Goal: Transaction & Acquisition: Purchase product/service

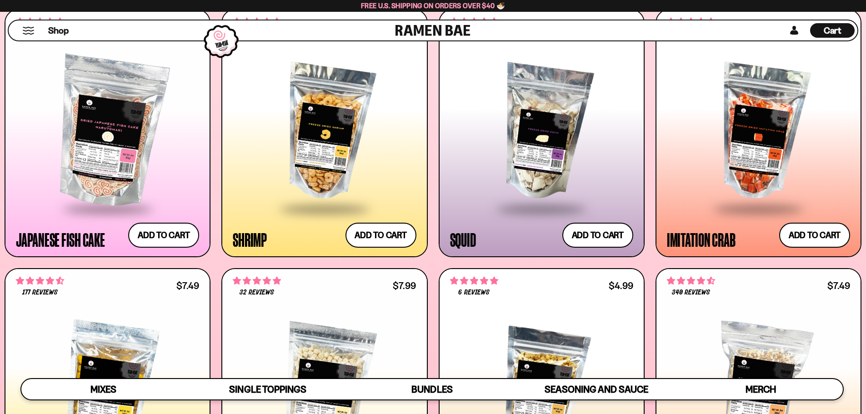
scroll to position [164, 0]
click at [803, 236] on button "Add to cart Add ― Regular price $11.99 Regular price Sale price $11.99 Unit pri…" at bounding box center [814, 235] width 75 height 26
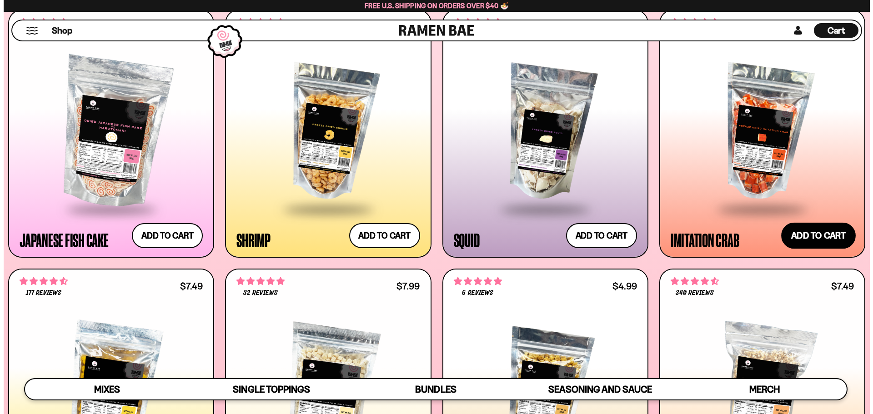
scroll to position [164, 0]
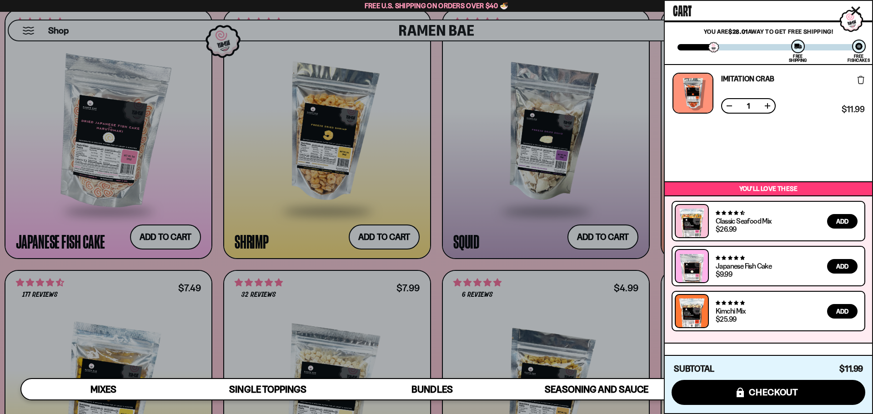
click at [612, 38] on div at bounding box center [436, 207] width 873 height 414
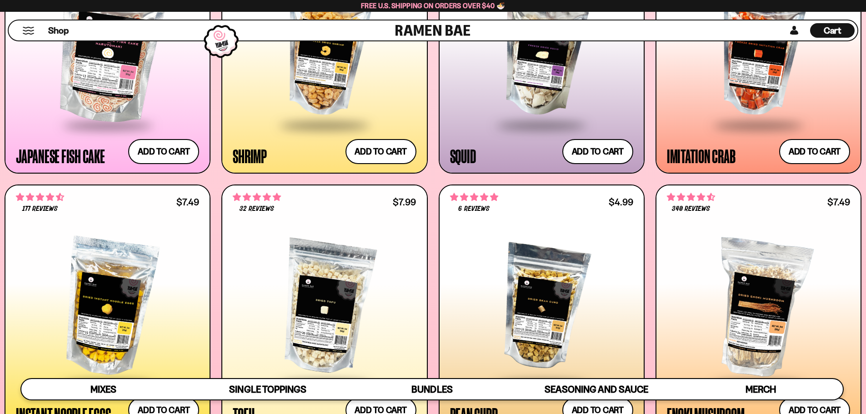
scroll to position [1032, 0]
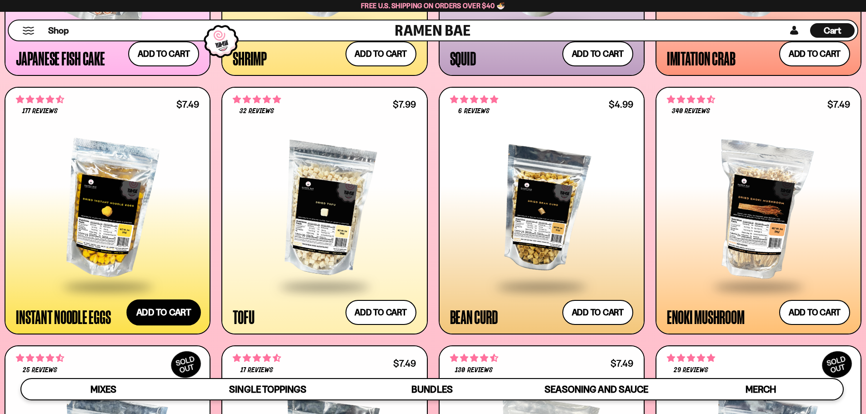
click at [165, 311] on button "Add to cart Add ― Regular price $7.49 Regular price Sale price $7.49 Unit price…" at bounding box center [163, 313] width 75 height 26
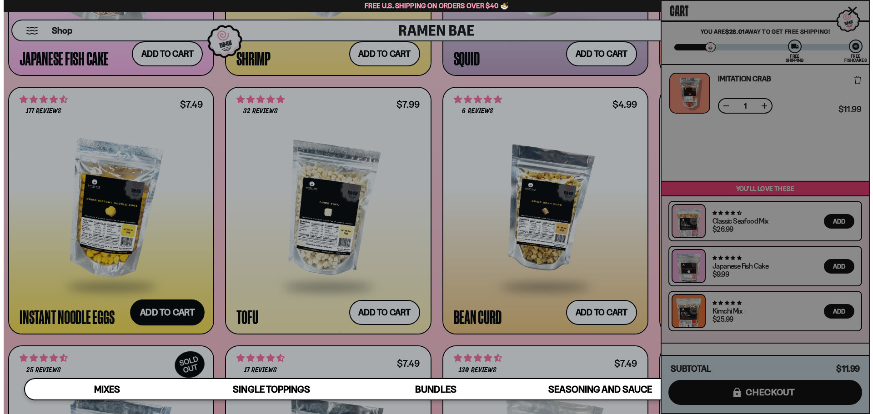
scroll to position [164, 0]
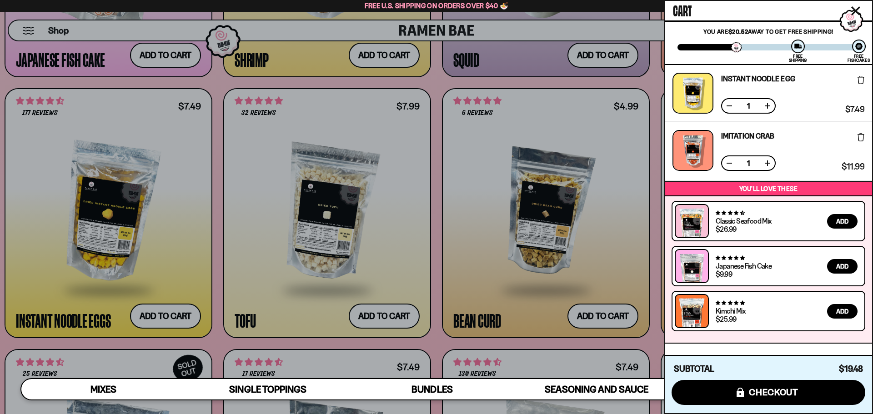
click at [389, 319] on div at bounding box center [436, 207] width 873 height 414
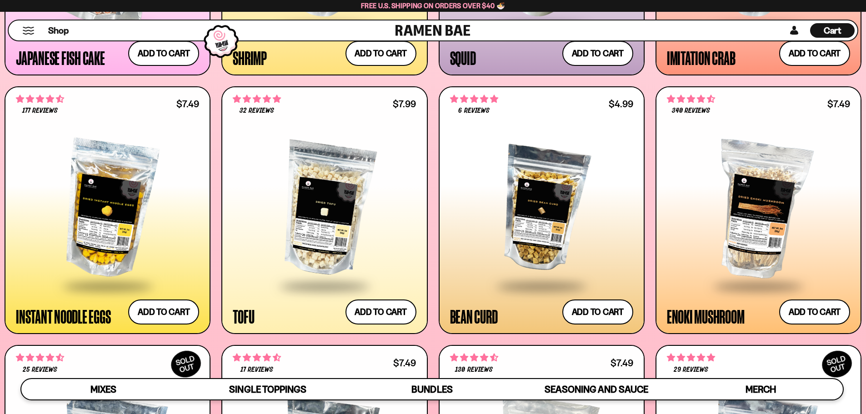
scroll to position [164, 0]
click at [390, 314] on button "Add to cart Add ― Regular price $7.99 Regular price Sale price $7.99 Unit price…" at bounding box center [381, 313] width 75 height 26
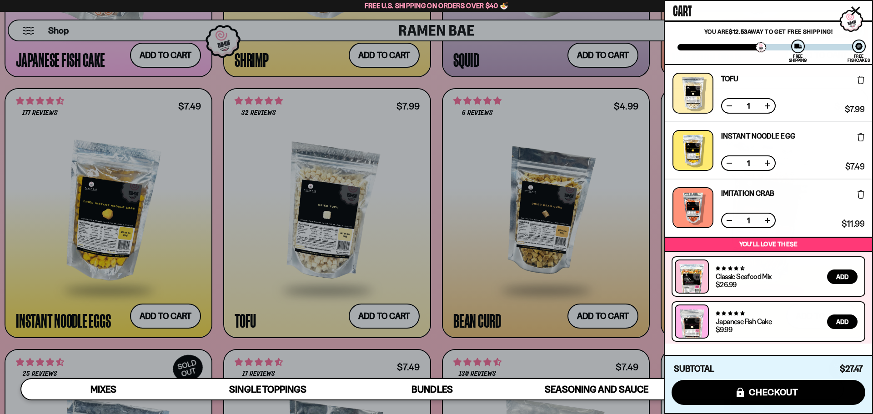
scroll to position [55, 0]
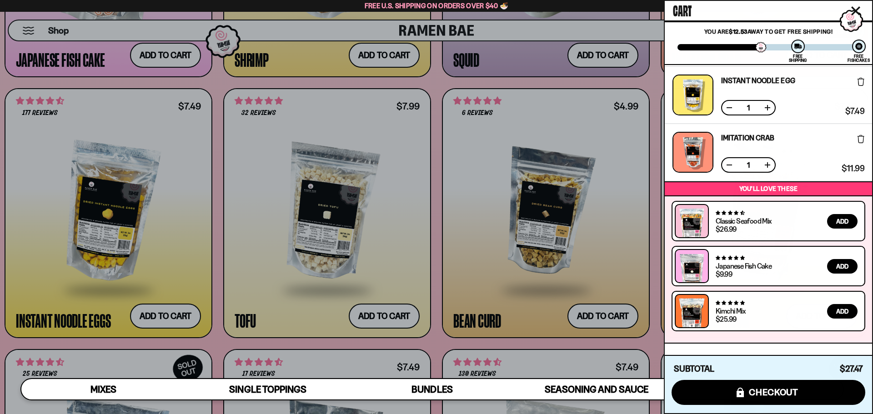
click at [647, 74] on div at bounding box center [436, 207] width 873 height 414
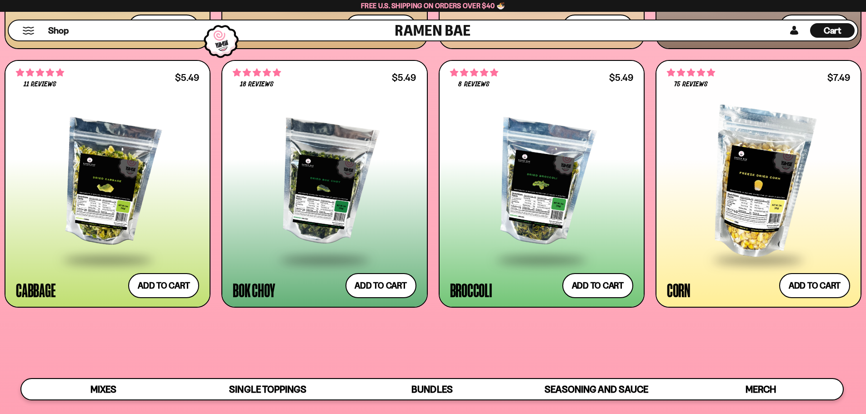
scroll to position [1578, 0]
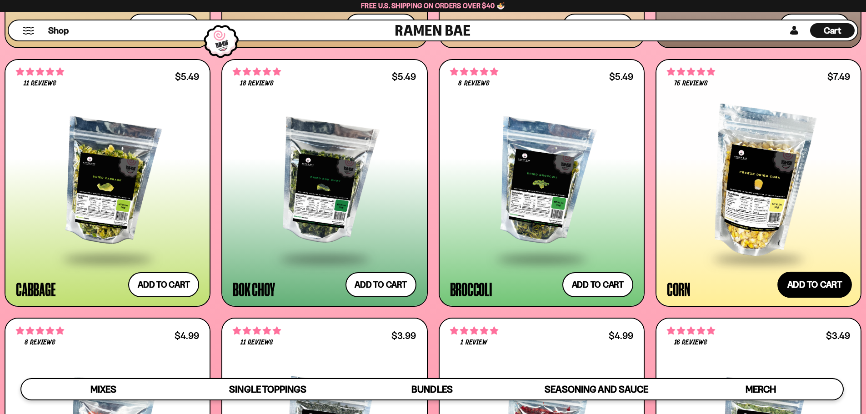
click at [826, 278] on button "Add to cart Add ― Regular price $7.49 Regular price Sale price $7.49 Unit price…" at bounding box center [814, 285] width 75 height 26
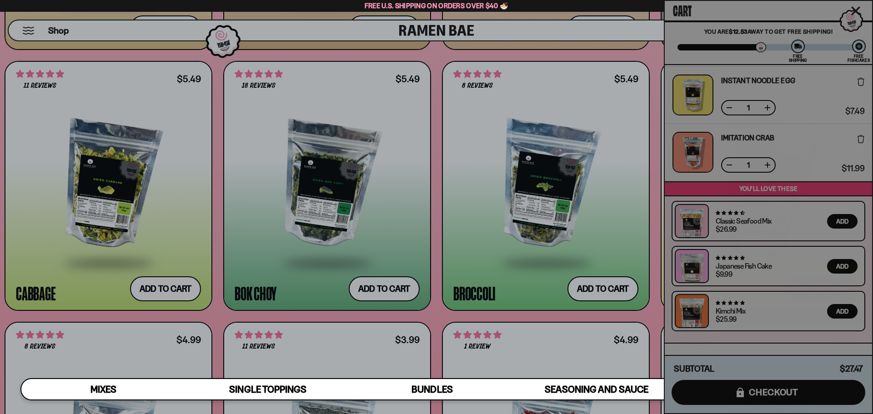
scroll to position [164, 0]
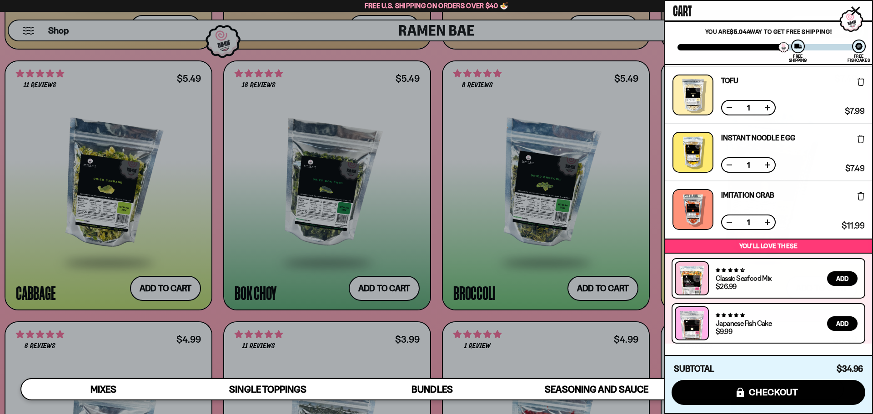
click at [631, 41] on div at bounding box center [436, 207] width 873 height 414
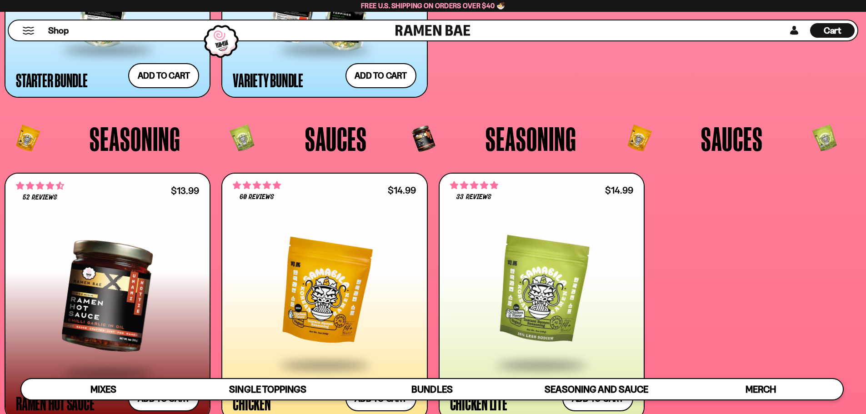
scroll to position [0, 0]
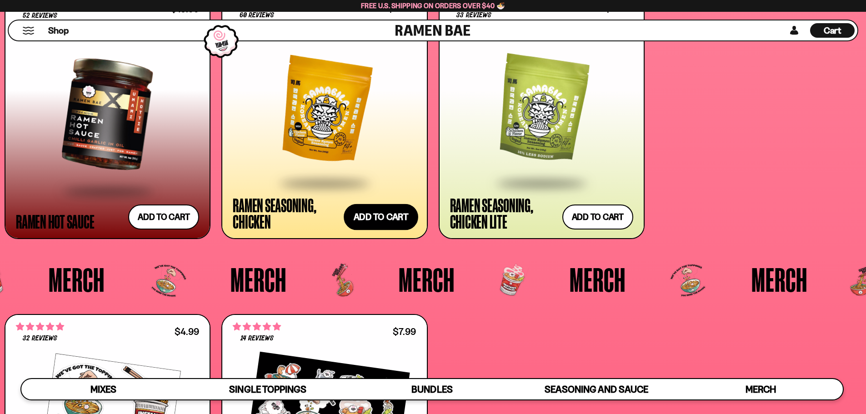
click at [389, 213] on button "Add to cart Add ― Regular price $14.99 Regular price Sale price $14.99 Unit pri…" at bounding box center [381, 217] width 75 height 26
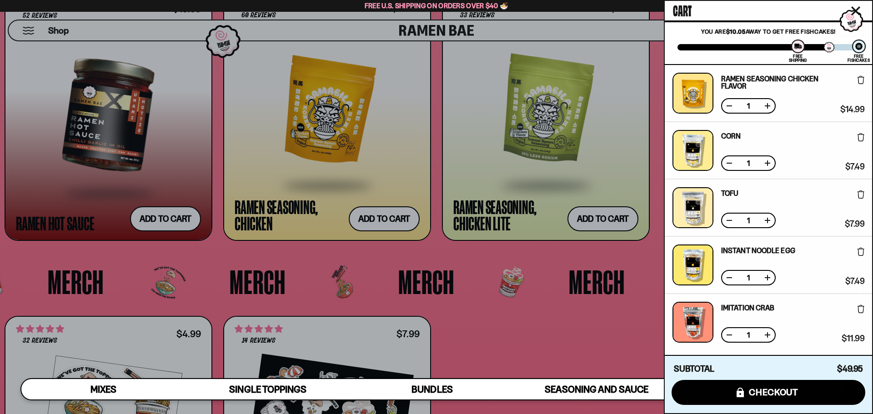
click at [507, 336] on div at bounding box center [436, 207] width 873 height 414
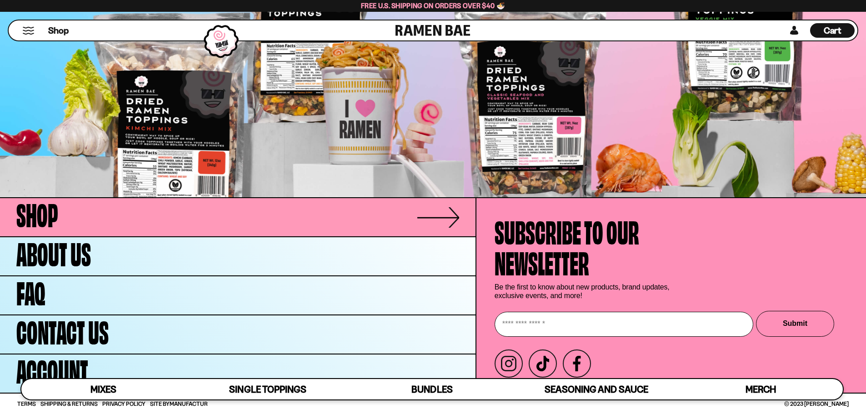
click at [37, 204] on span "Shop" at bounding box center [37, 212] width 42 height 31
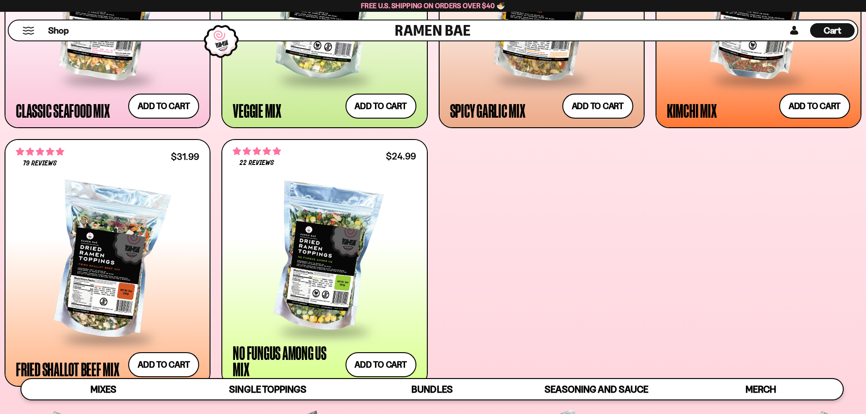
scroll to position [682, 0]
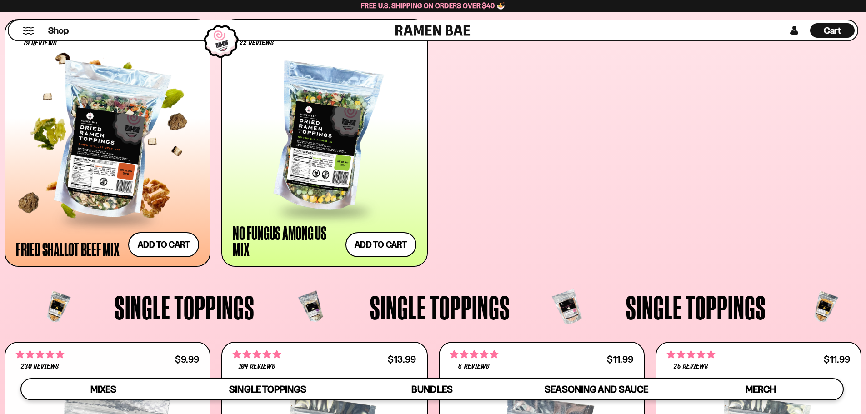
click at [102, 241] on div "Fried Shallot Beef Mix" at bounding box center [68, 249] width 104 height 16
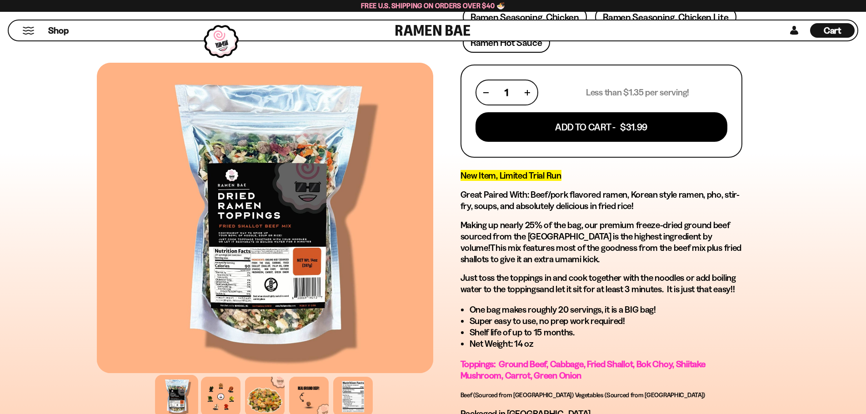
scroll to position [364, 0]
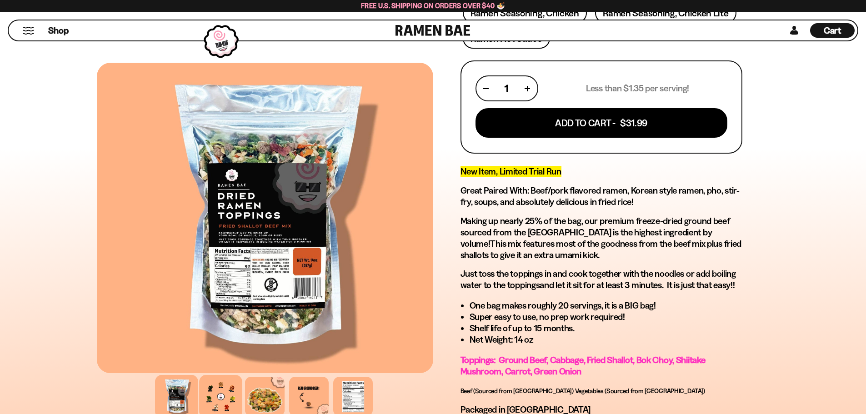
click at [223, 391] on div at bounding box center [220, 396] width 43 height 43
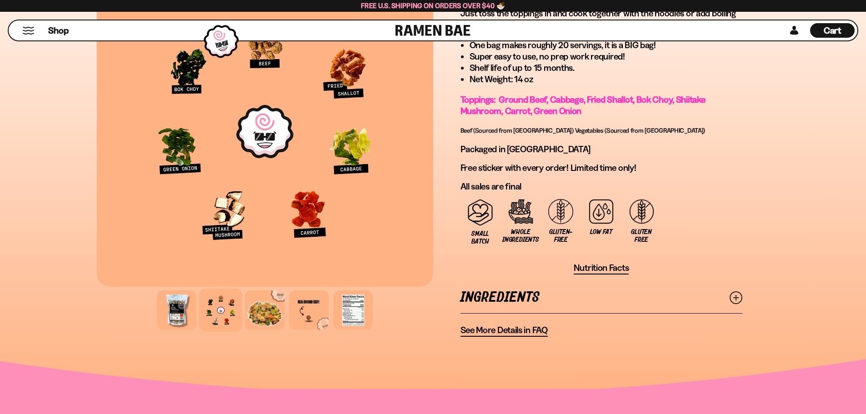
scroll to position [636, 0]
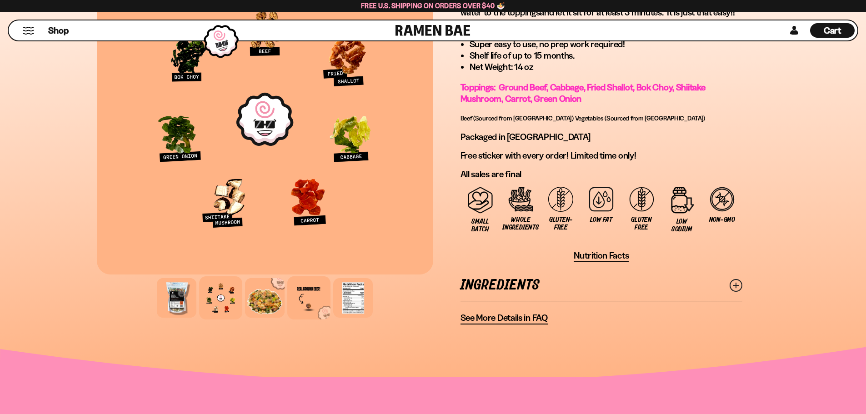
click at [294, 303] on div at bounding box center [308, 297] width 43 height 43
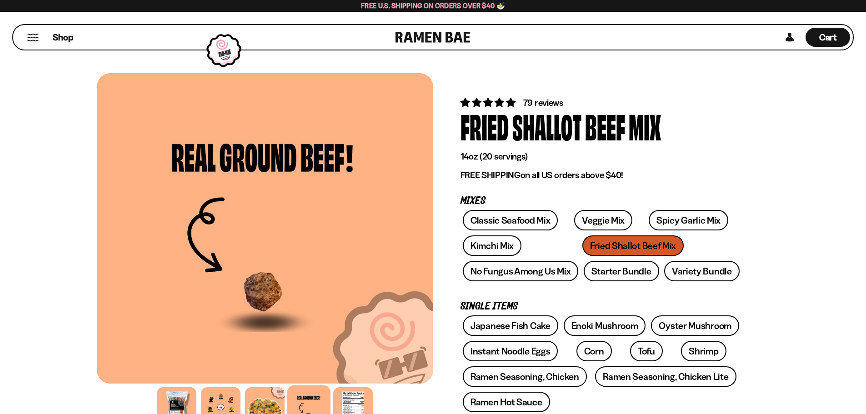
scroll to position [182, 0]
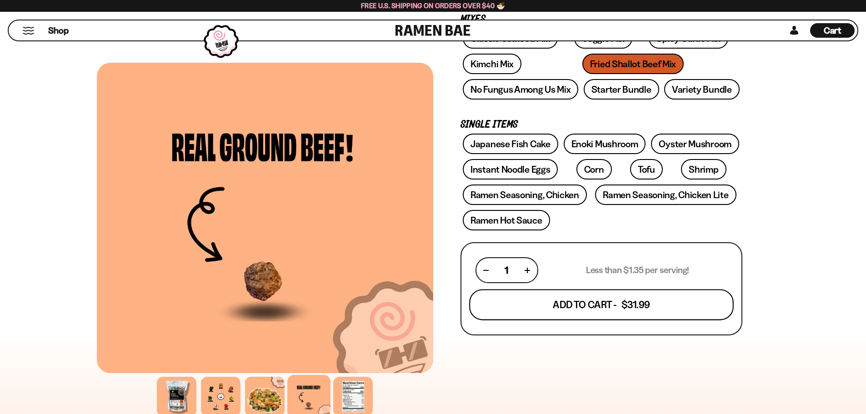
click at [584, 297] on button "Add To Cart - $31.99" at bounding box center [601, 305] width 265 height 31
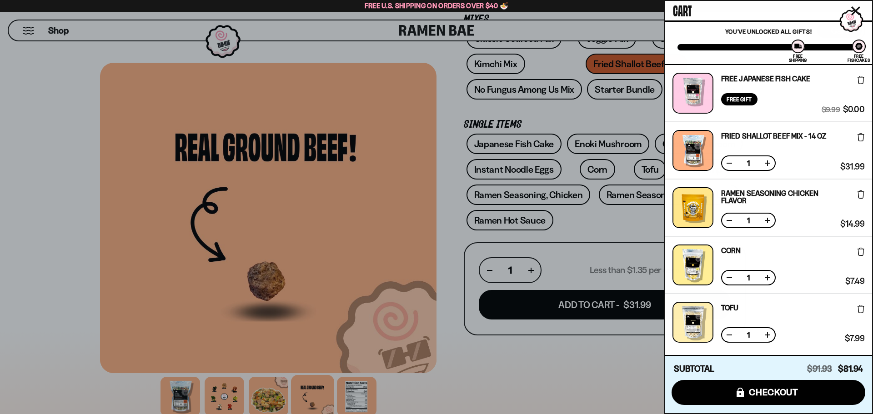
click at [489, 360] on div at bounding box center [436, 207] width 873 height 414
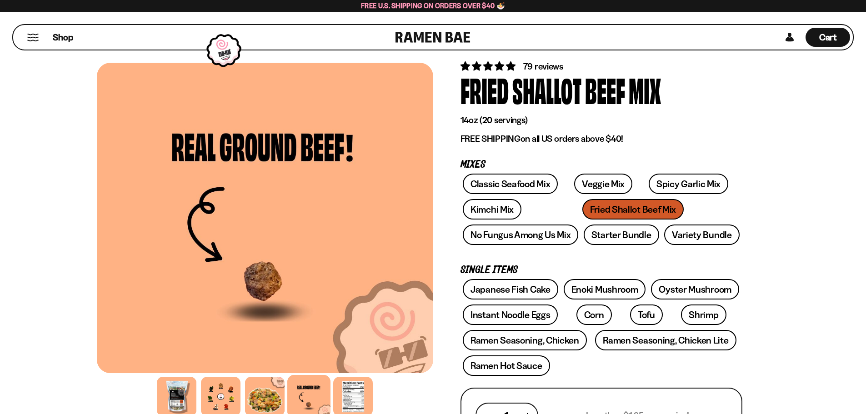
scroll to position [0, 0]
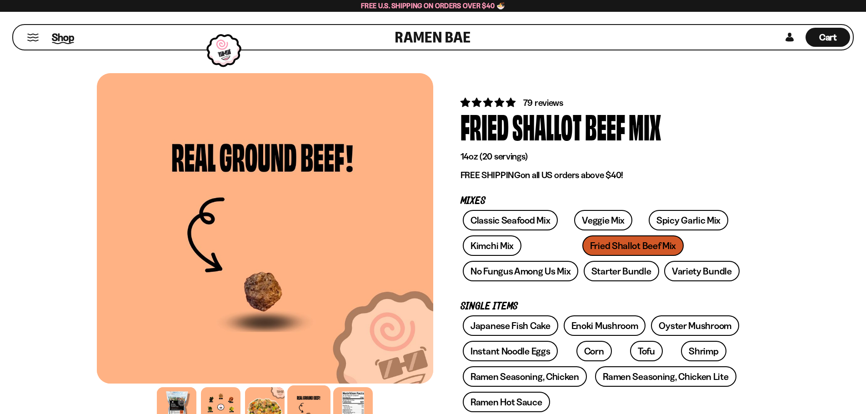
click at [70, 40] on span "Shop" at bounding box center [63, 37] width 22 height 14
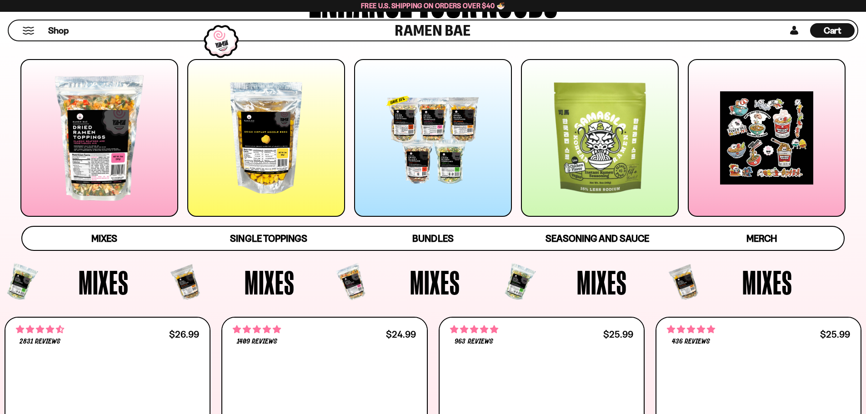
scroll to position [136, 0]
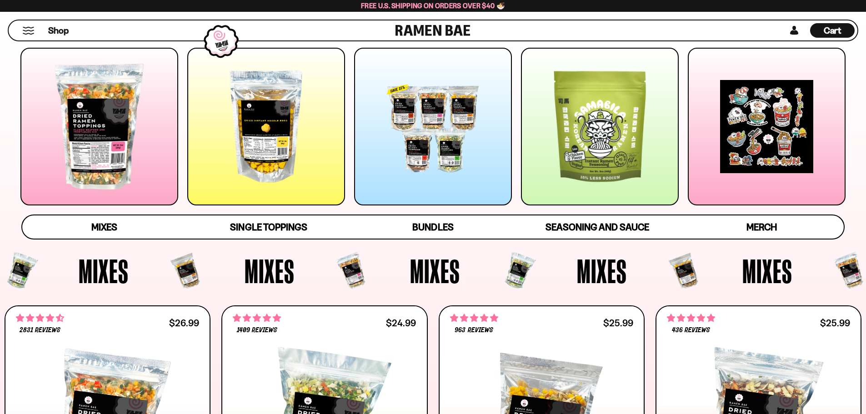
click at [596, 180] on div at bounding box center [600, 127] width 158 height 158
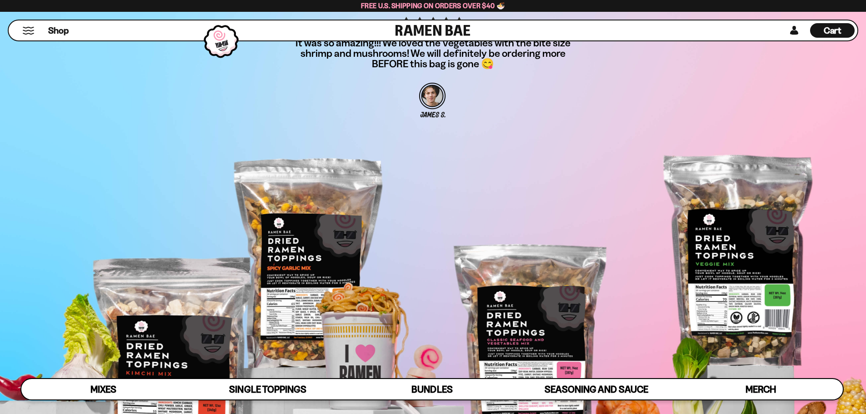
scroll to position [3423, 0]
